Goal: Information Seeking & Learning: Find specific fact

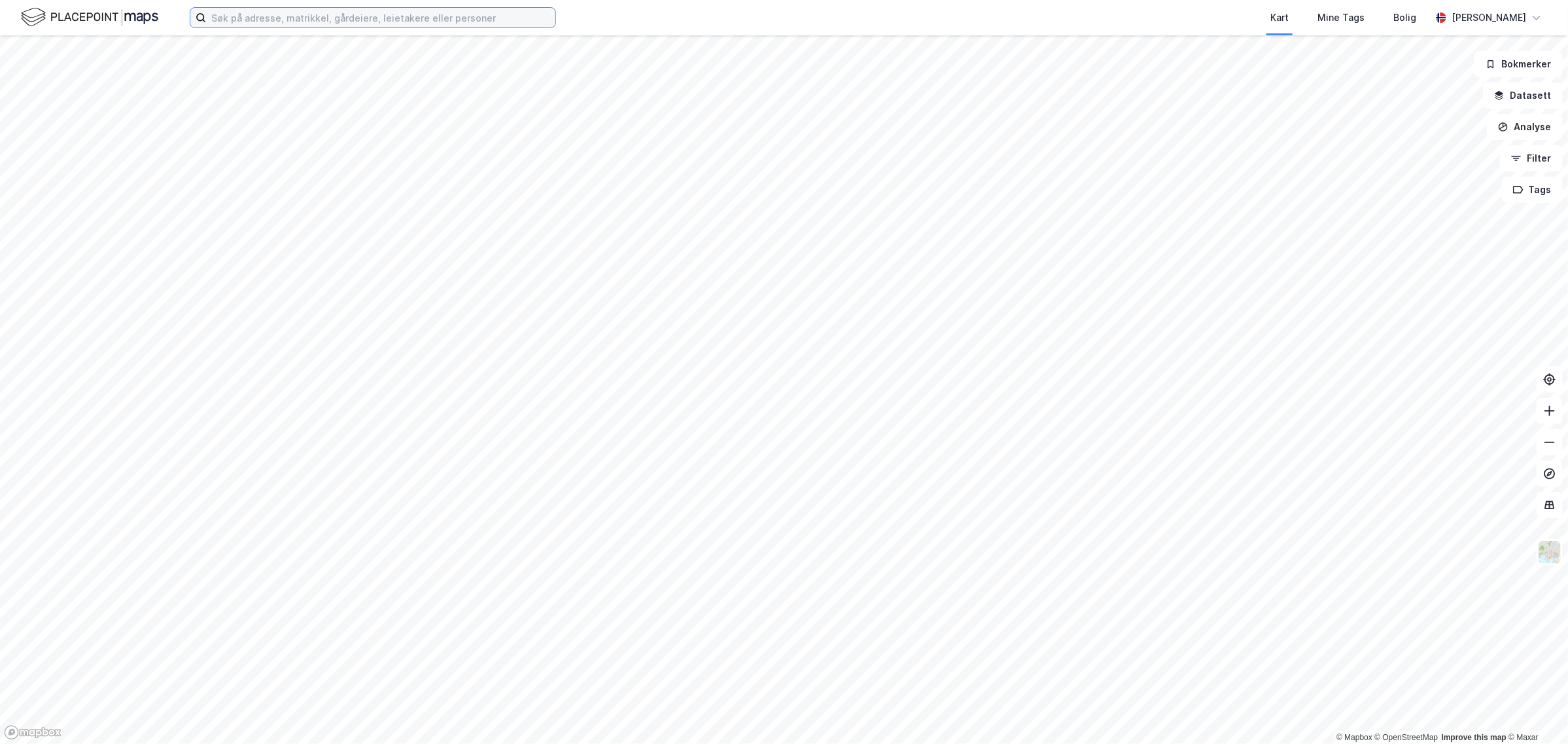
click at [251, 18] on input at bounding box center [381, 17] width 349 height 20
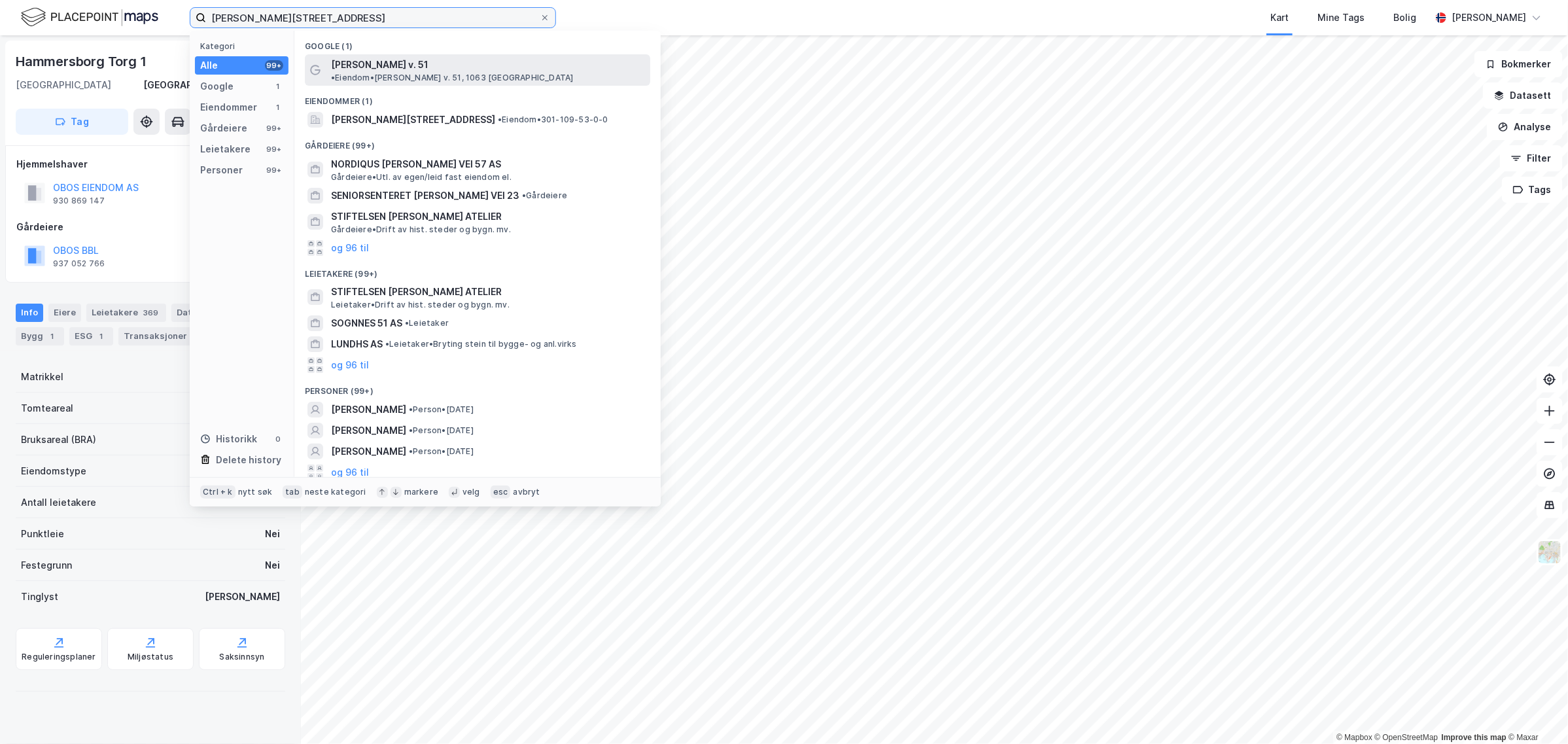
type input "[PERSON_NAME][STREET_ADDRESS]"
click at [342, 63] on span "[PERSON_NAME] v. 51" at bounding box center [380, 65] width 98 height 16
